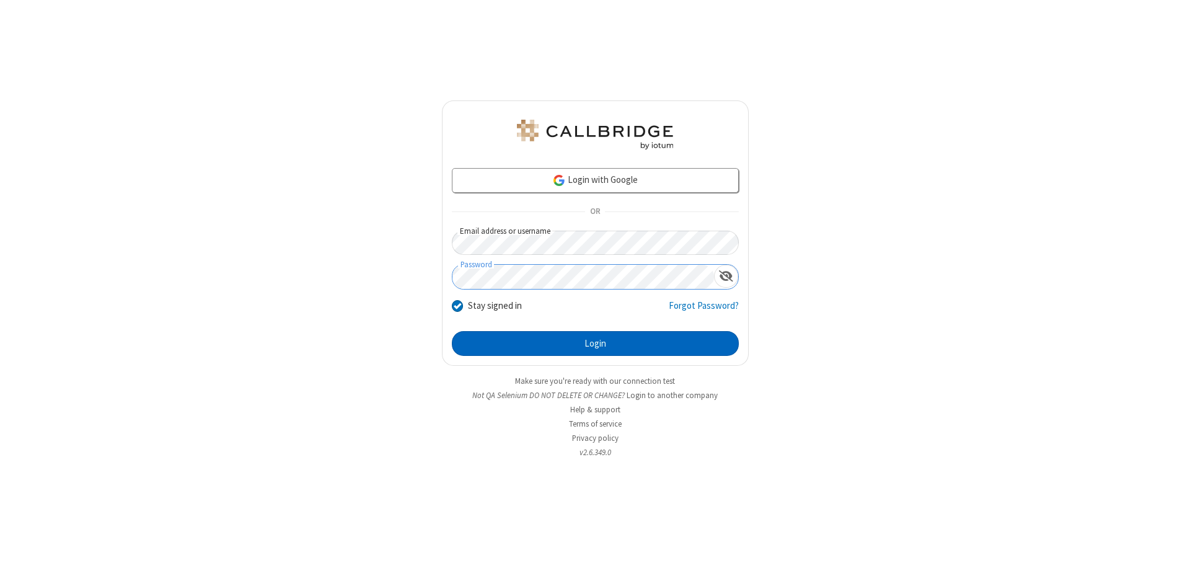
click at [595, 343] on button "Login" at bounding box center [595, 343] width 287 height 25
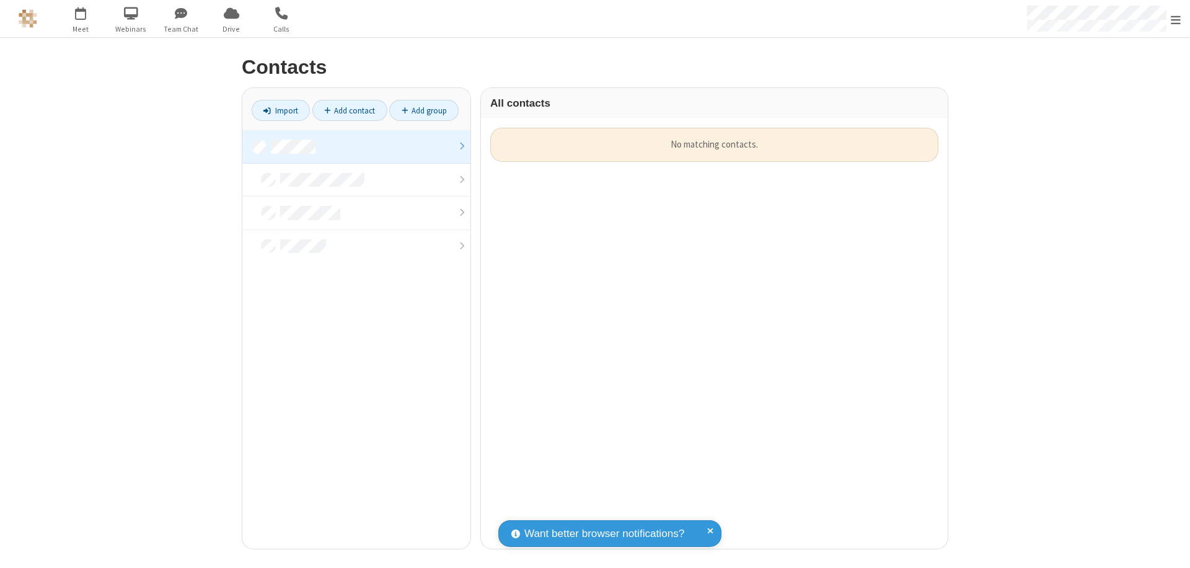
scroll to position [421, 457]
click at [356, 146] on link at bounding box center [356, 146] width 228 height 33
click at [350, 110] on link "Add contact" at bounding box center [349, 110] width 75 height 21
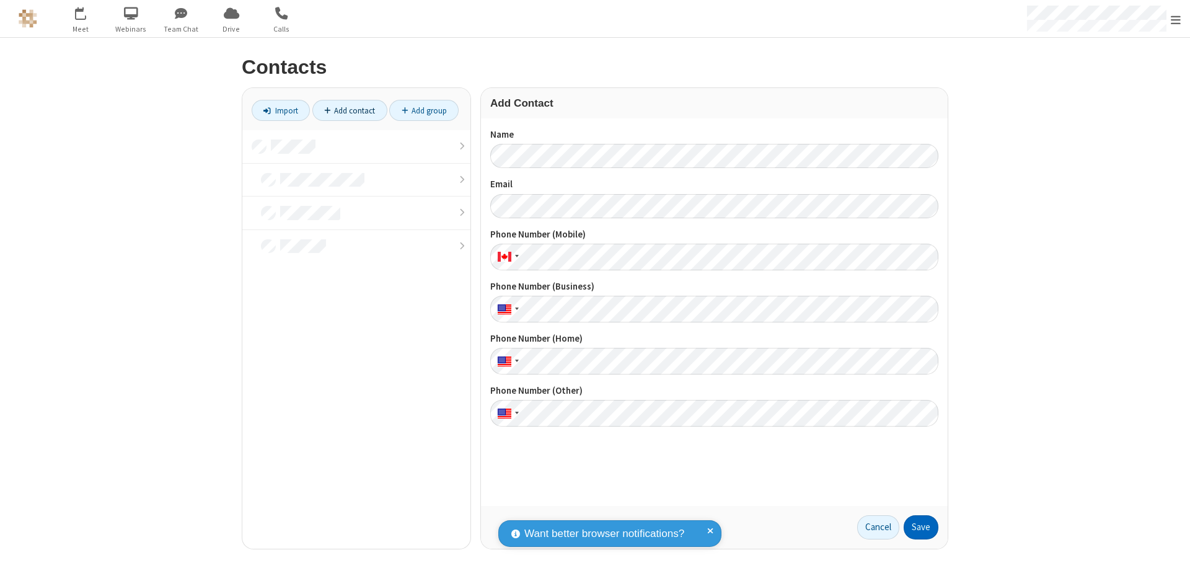
click at [921, 527] on button "Save" at bounding box center [921, 527] width 35 height 25
